Goal: Task Accomplishment & Management: Use online tool/utility

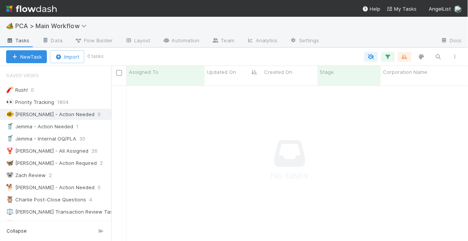
scroll to position [152, 352]
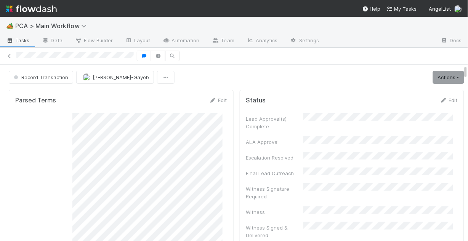
click at [5, 57] on div at bounding box center [234, 56] width 468 height 11
click at [11, 55] on icon at bounding box center [10, 56] width 8 height 5
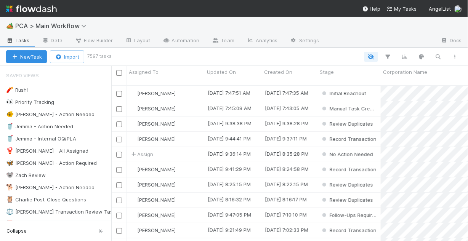
scroll to position [157, 352]
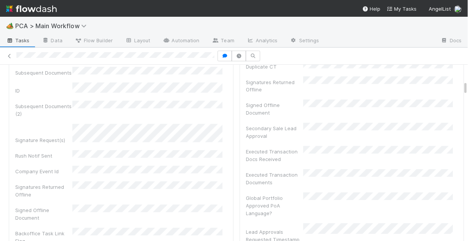
scroll to position [244, 0]
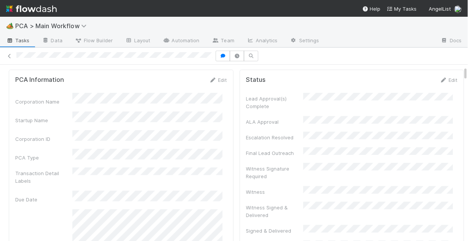
scroll to position [30, 0]
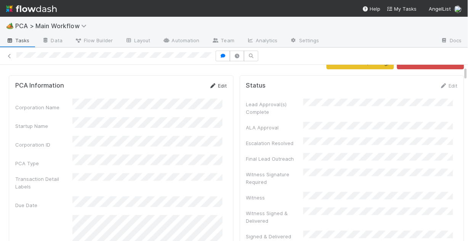
click at [217, 85] on link "Edit" at bounding box center [218, 86] width 18 height 6
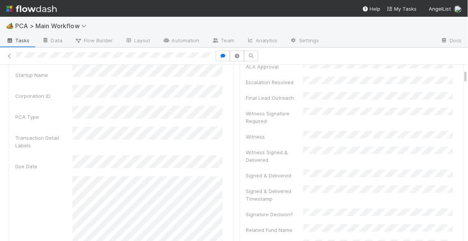
scroll to position [0, 0]
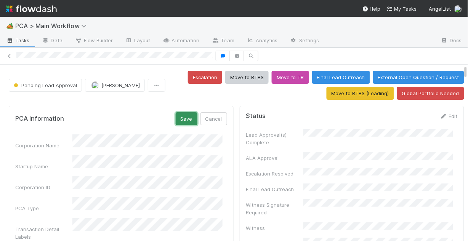
click at [183, 116] on button "Save" at bounding box center [187, 118] width 22 height 13
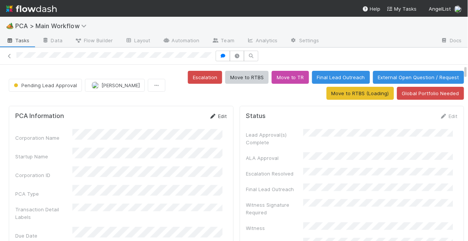
click at [209, 117] on icon at bounding box center [213, 116] width 8 height 5
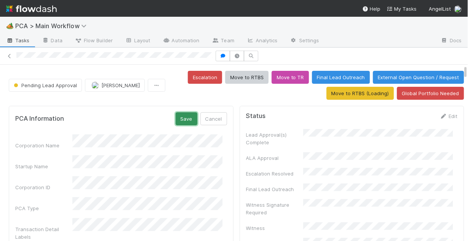
click at [180, 118] on button "Save" at bounding box center [187, 118] width 22 height 13
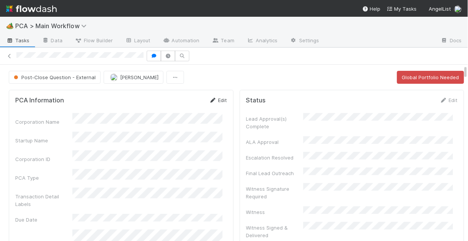
click at [213, 101] on link "Edit" at bounding box center [218, 100] width 18 height 6
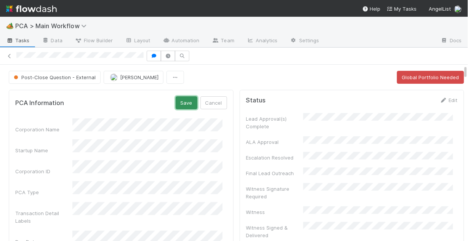
click at [176, 104] on button "Save" at bounding box center [187, 102] width 22 height 13
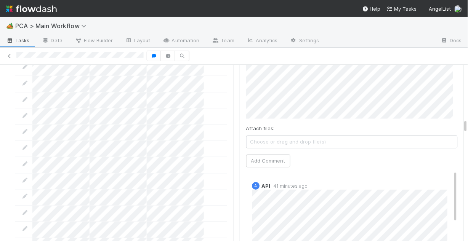
scroll to position [762, 0]
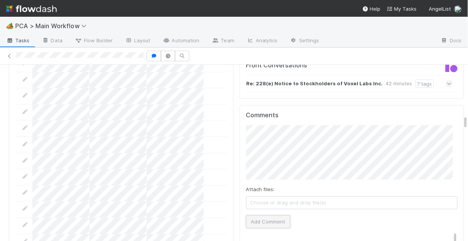
click at [264, 216] on button "Add Comment" at bounding box center [268, 222] width 44 height 13
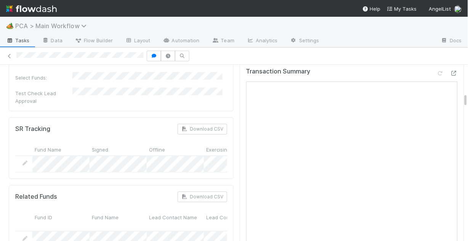
scroll to position [427, 0]
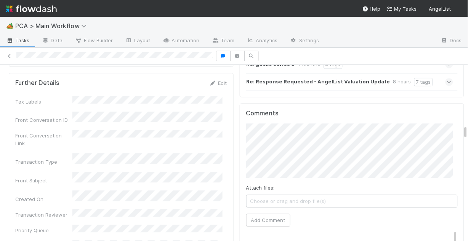
scroll to position [884, 0]
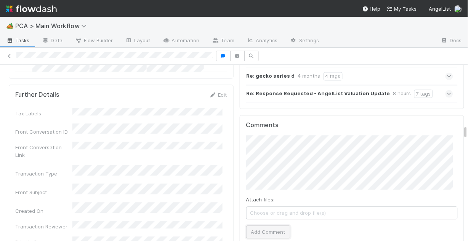
click at [266, 226] on button "Add Comment" at bounding box center [268, 232] width 44 height 13
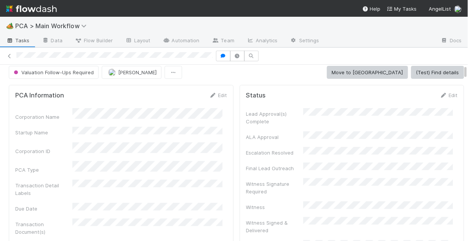
scroll to position [0, 0]
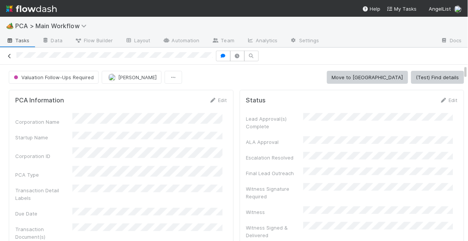
click at [8, 55] on icon at bounding box center [10, 56] width 8 height 5
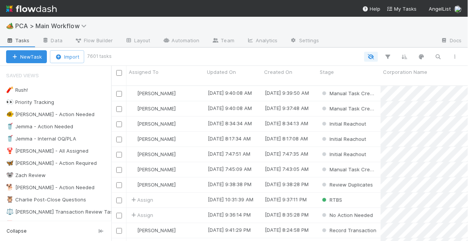
scroll to position [157, 352]
